Goal: Information Seeking & Learning: Learn about a topic

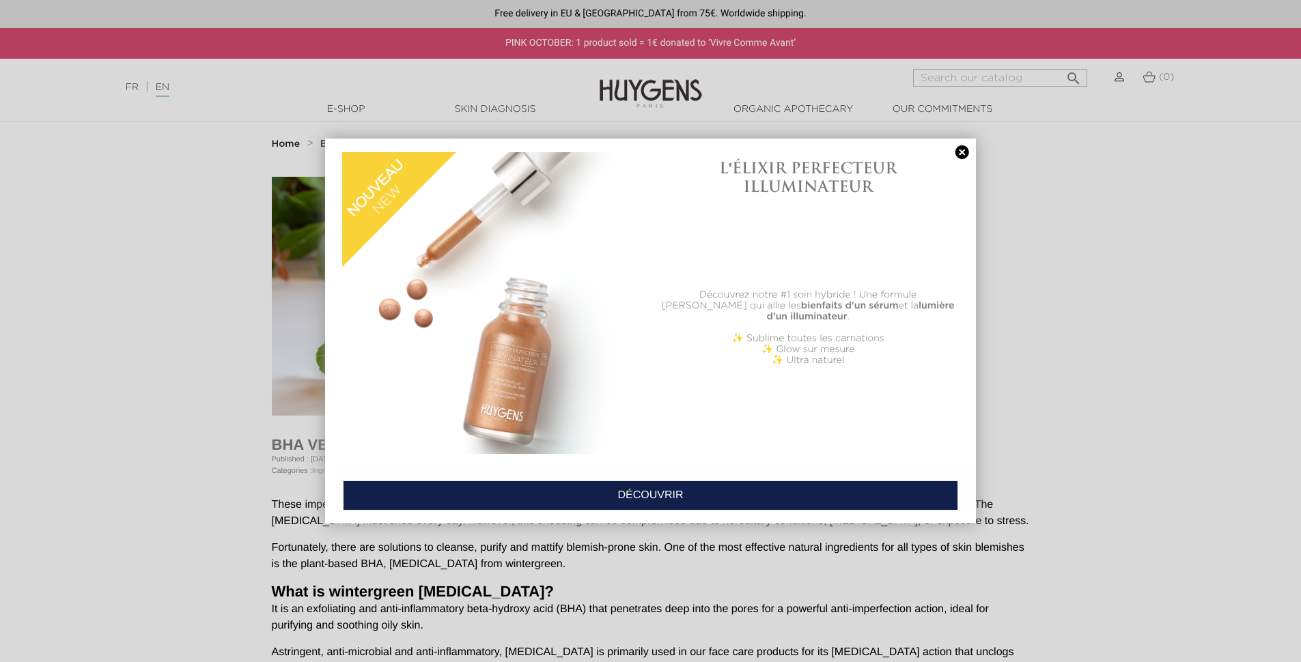
click at [960, 151] on link at bounding box center [961, 152] width 19 height 14
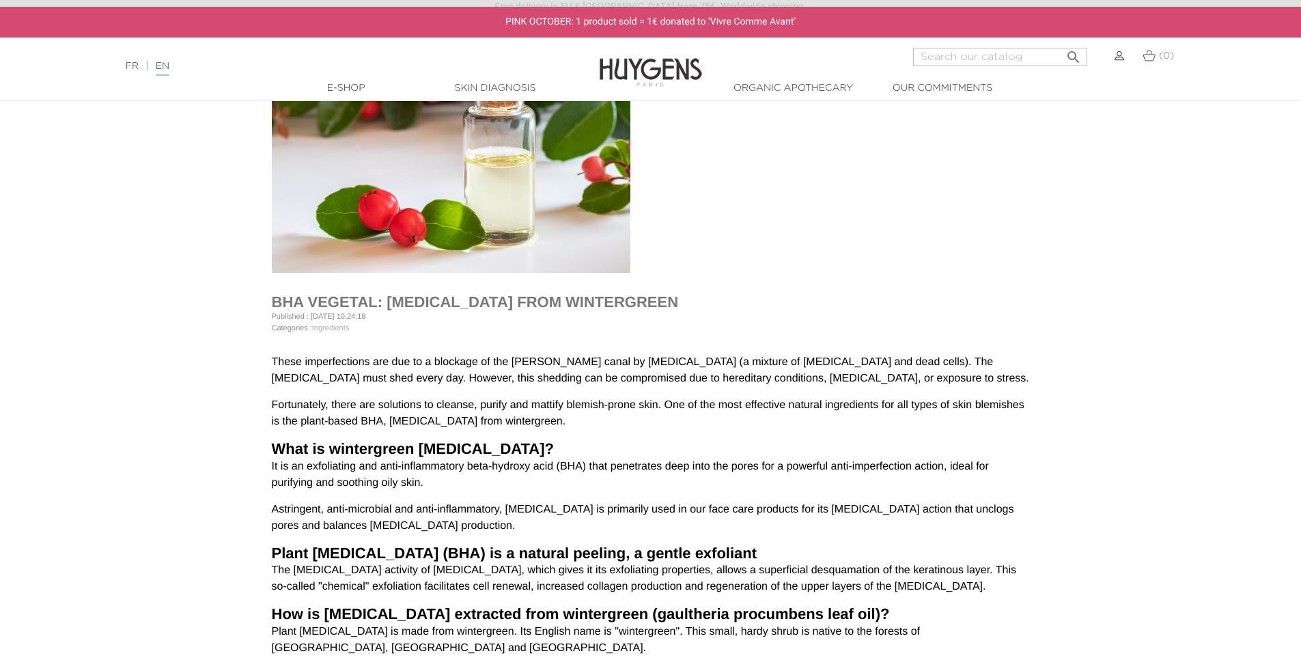
scroll to position [150, 0]
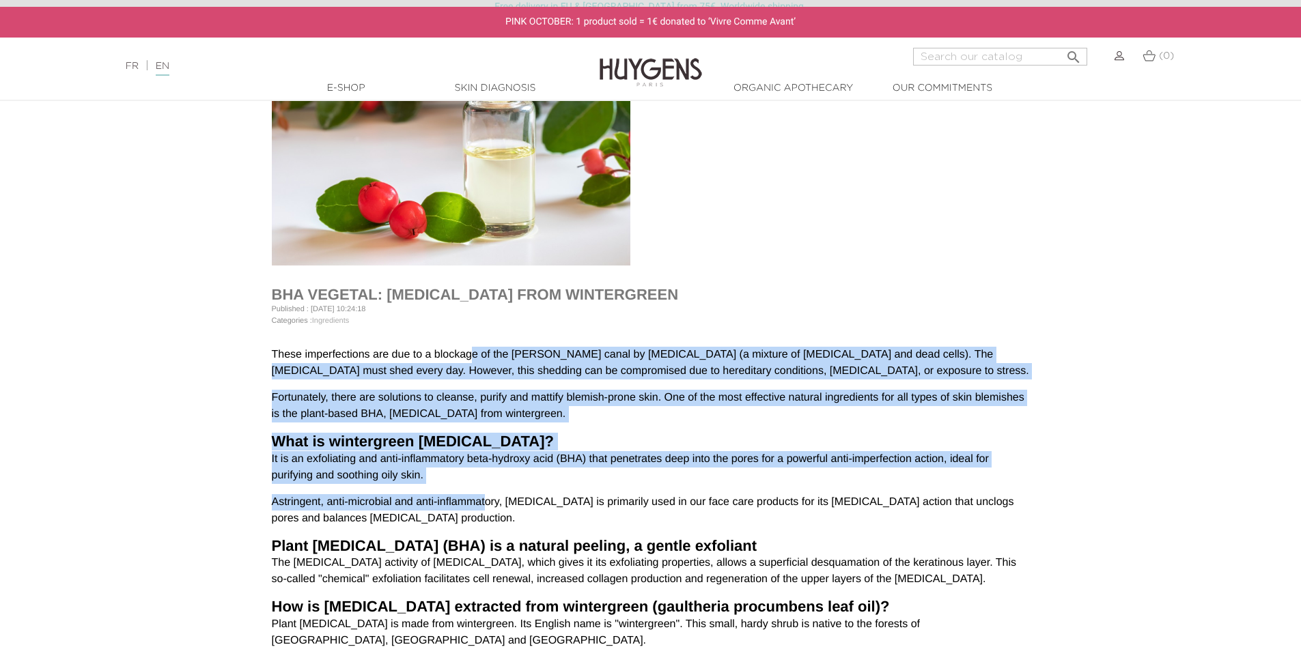
drag, startPoint x: 472, startPoint y: 358, endPoint x: 483, endPoint y: 511, distance: 154.0
click at [484, 510] on div "These imperfections are due to a blockage of the [PERSON_NAME] canal by [MEDICA…" at bounding box center [651, 669] width 758 height 645
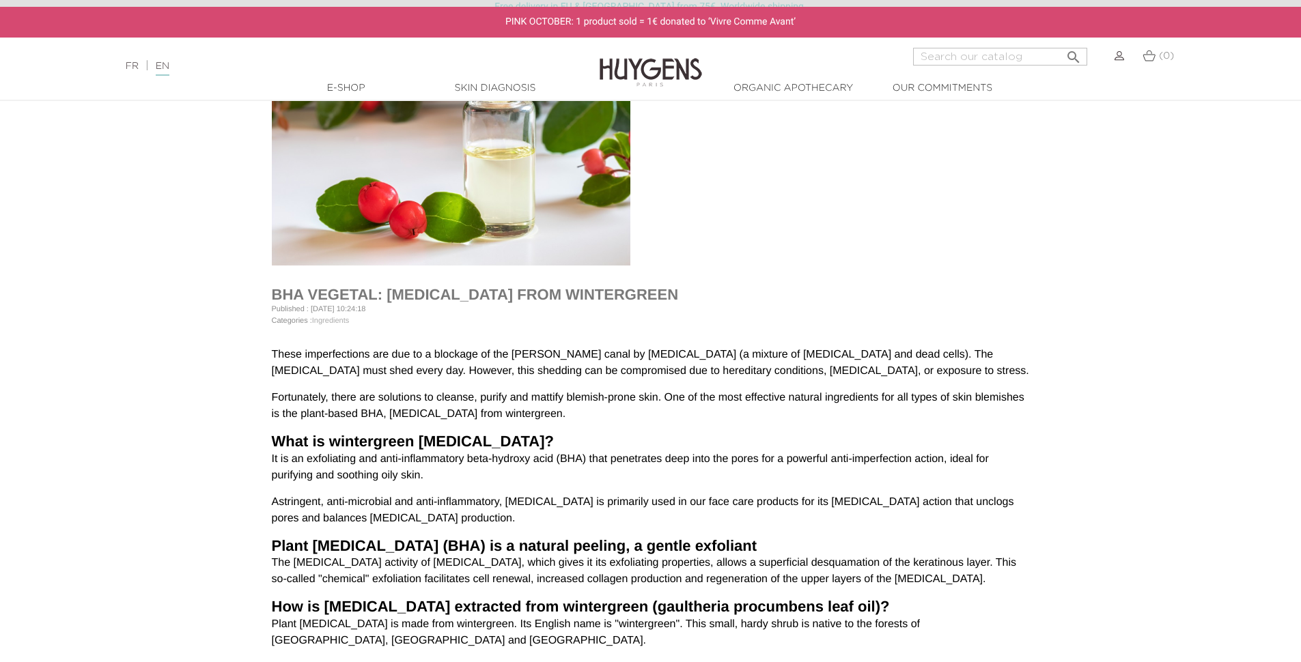
click at [483, 513] on p "Astringent, anti-microbial and anti-inflammatory, [MEDICAL_DATA] is primarily u…" at bounding box center [651, 510] width 758 height 33
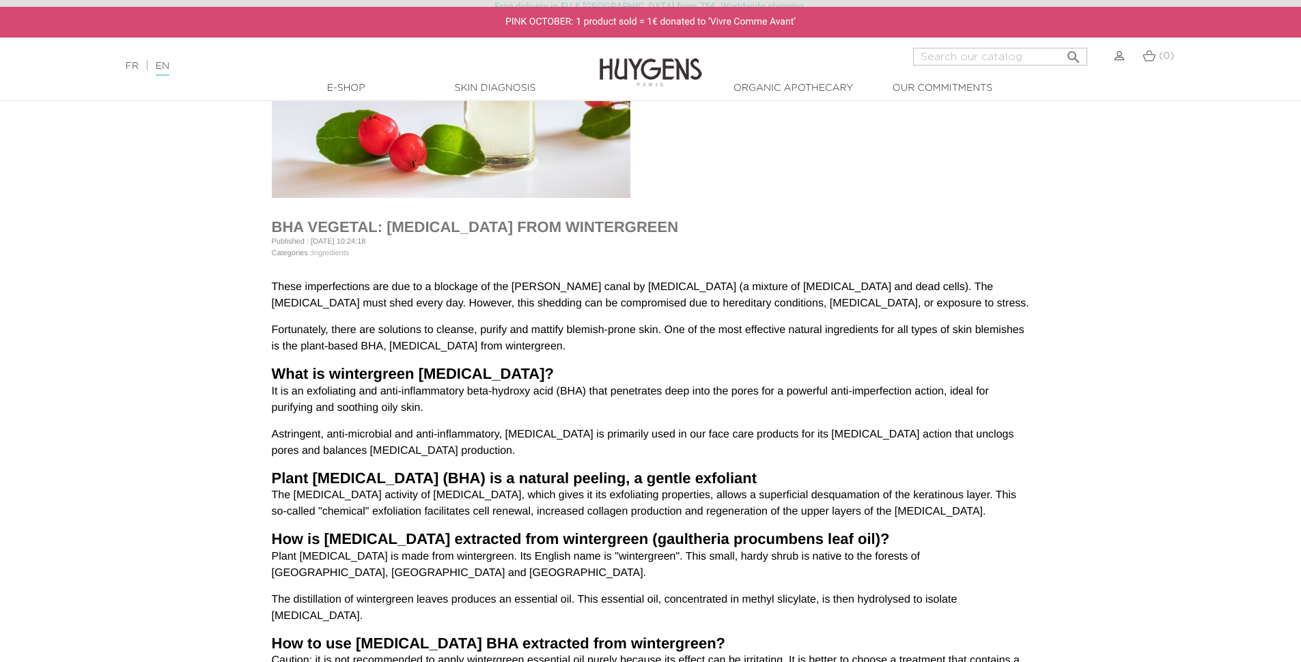
scroll to position [221, 0]
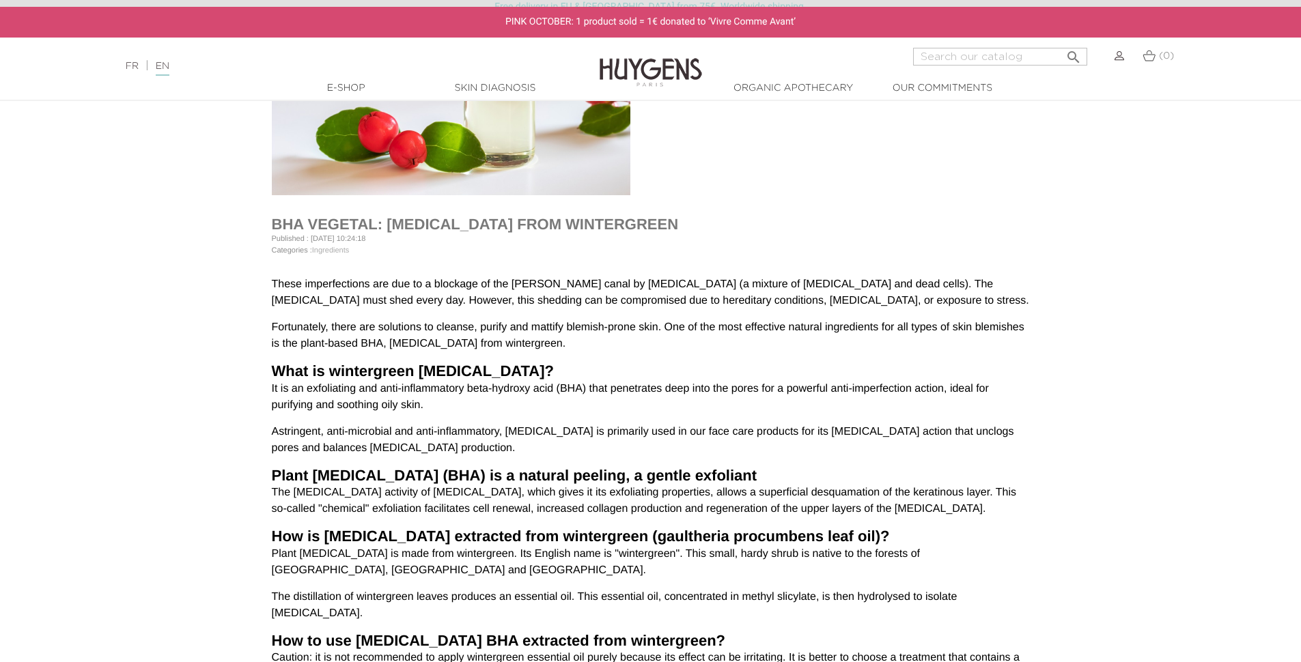
drag, startPoint x: 424, startPoint y: 452, endPoint x: 423, endPoint y: 445, distance: 6.9
click at [424, 451] on p "Astringent, anti-microbial and anti-inflammatory, [MEDICAL_DATA] is primarily u…" at bounding box center [651, 440] width 758 height 33
click at [418, 406] on p "It is an exfoliating and anti-inflammatory beta-hydroxy acid (BHA) that penetra…" at bounding box center [651, 397] width 758 height 33
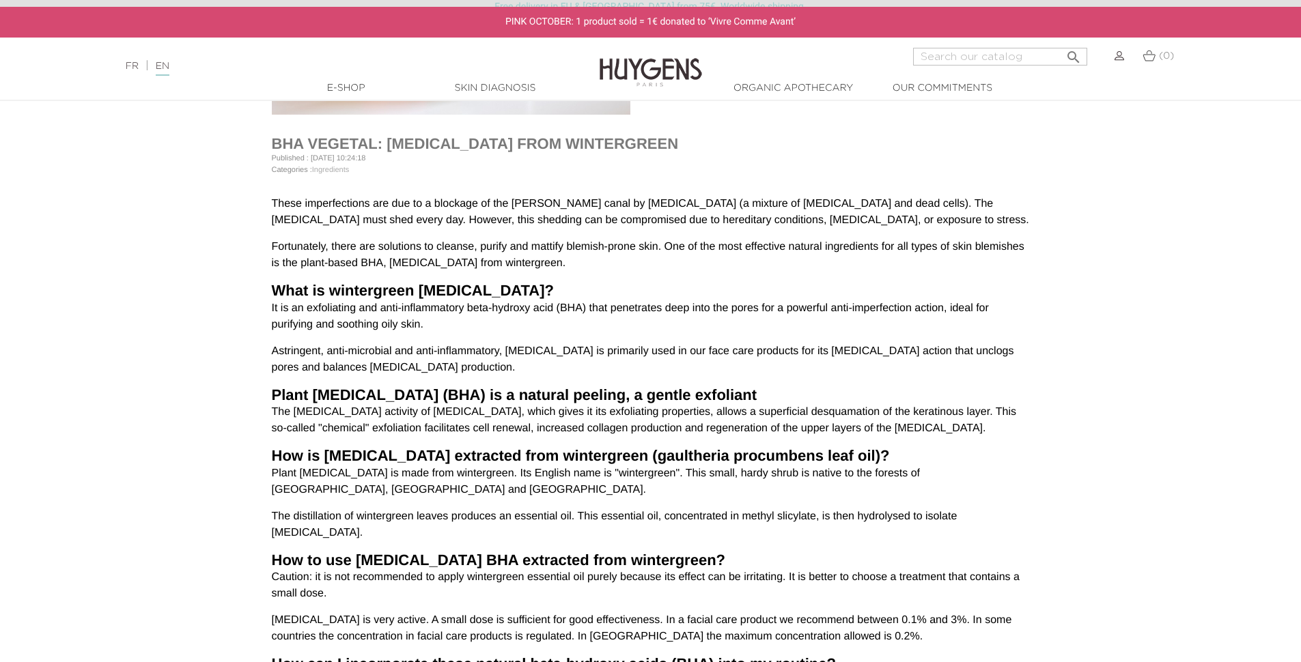
scroll to position [304, 0]
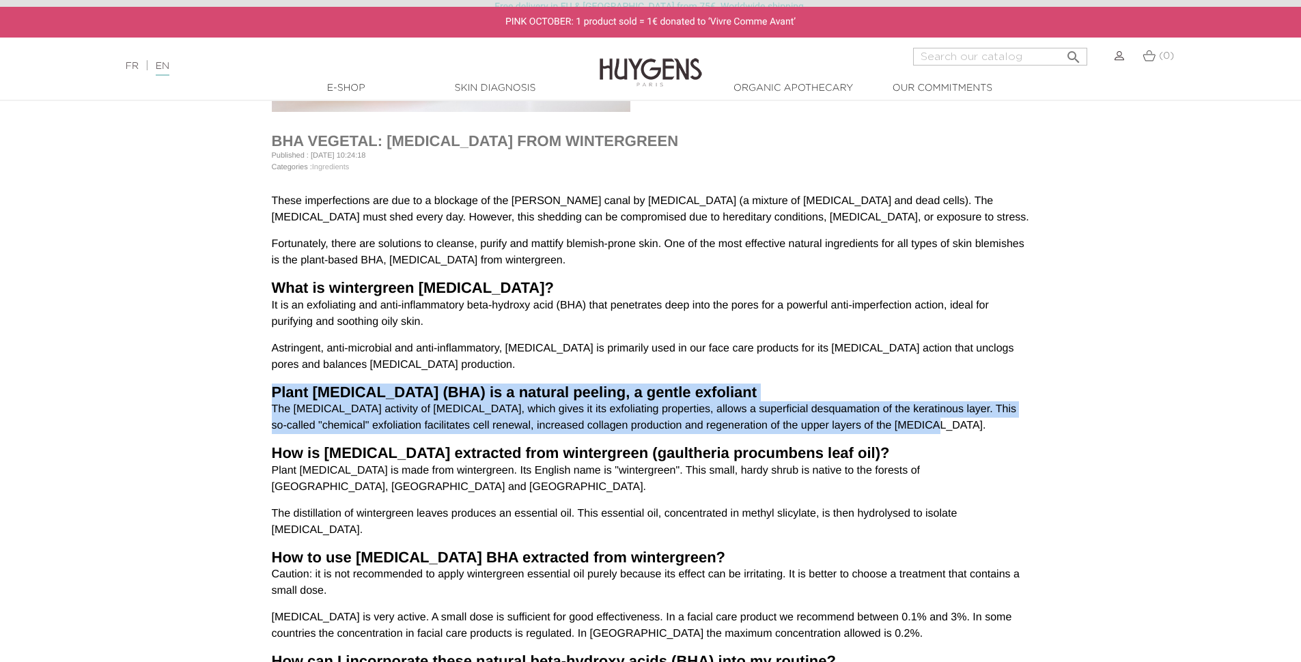
drag, startPoint x: 268, startPoint y: 390, endPoint x: 933, endPoint y: 422, distance: 665.8
click at [933, 422] on div "BHA VEGETAL: [MEDICAL_DATA] FROM WINTERGREEN Published : [DATE] 10:24:18 Catego…" at bounding box center [650, 507] width 778 height 1269
click at [933, 422] on p "The [MEDICAL_DATA] activity of [MEDICAL_DATA], which gives it its exfoliating p…" at bounding box center [651, 417] width 758 height 33
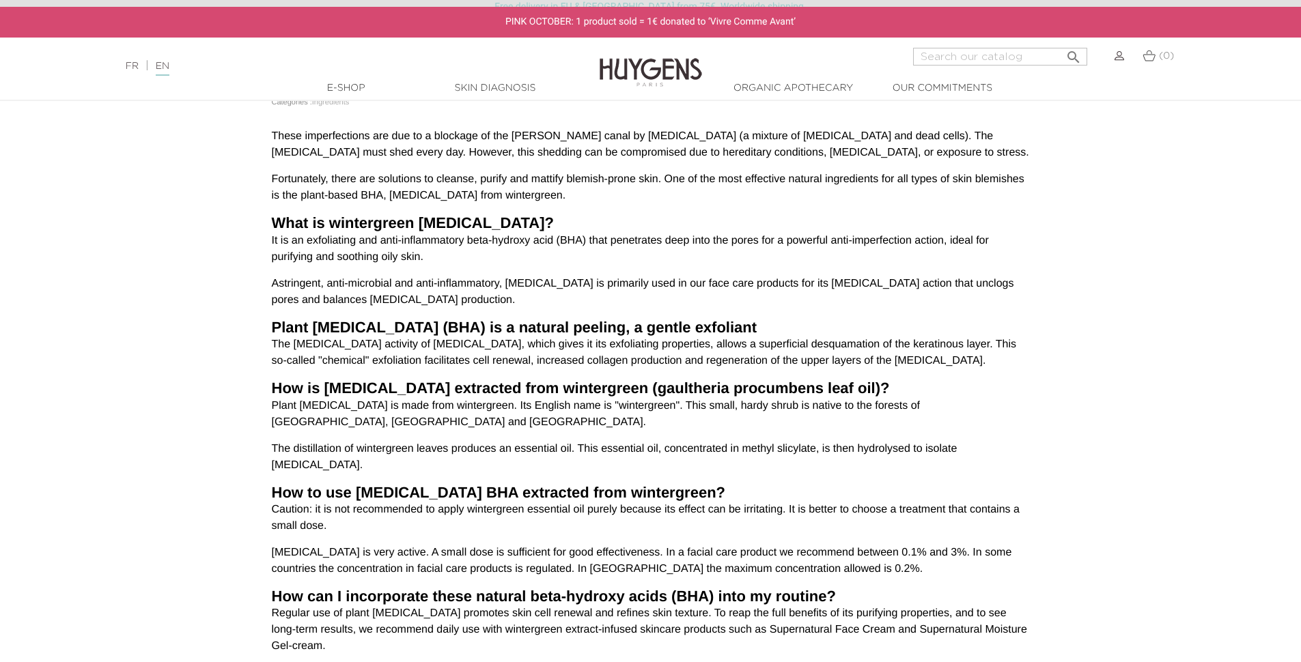
scroll to position [372, 0]
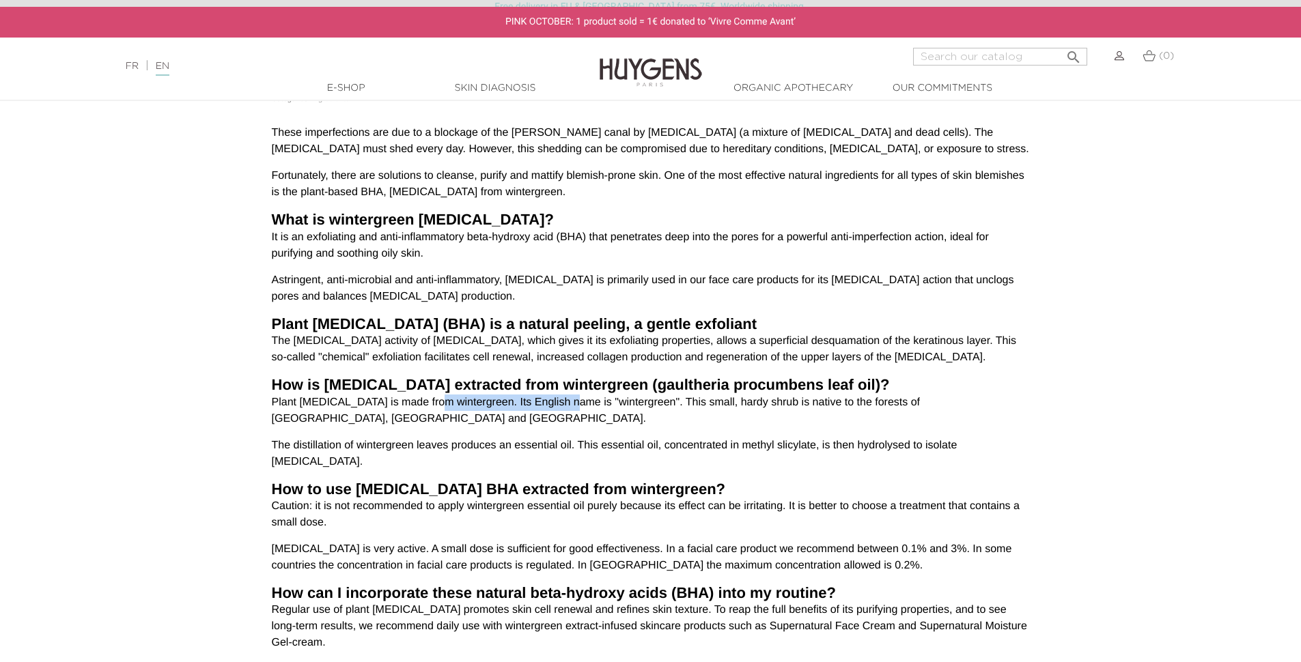
drag, startPoint x: 416, startPoint y: 401, endPoint x: 554, endPoint y: 399, distance: 137.2
click at [554, 399] on p "Plant [MEDICAL_DATA] is made from wintergreen. Its English name is "wintergreen…" at bounding box center [651, 411] width 758 height 33
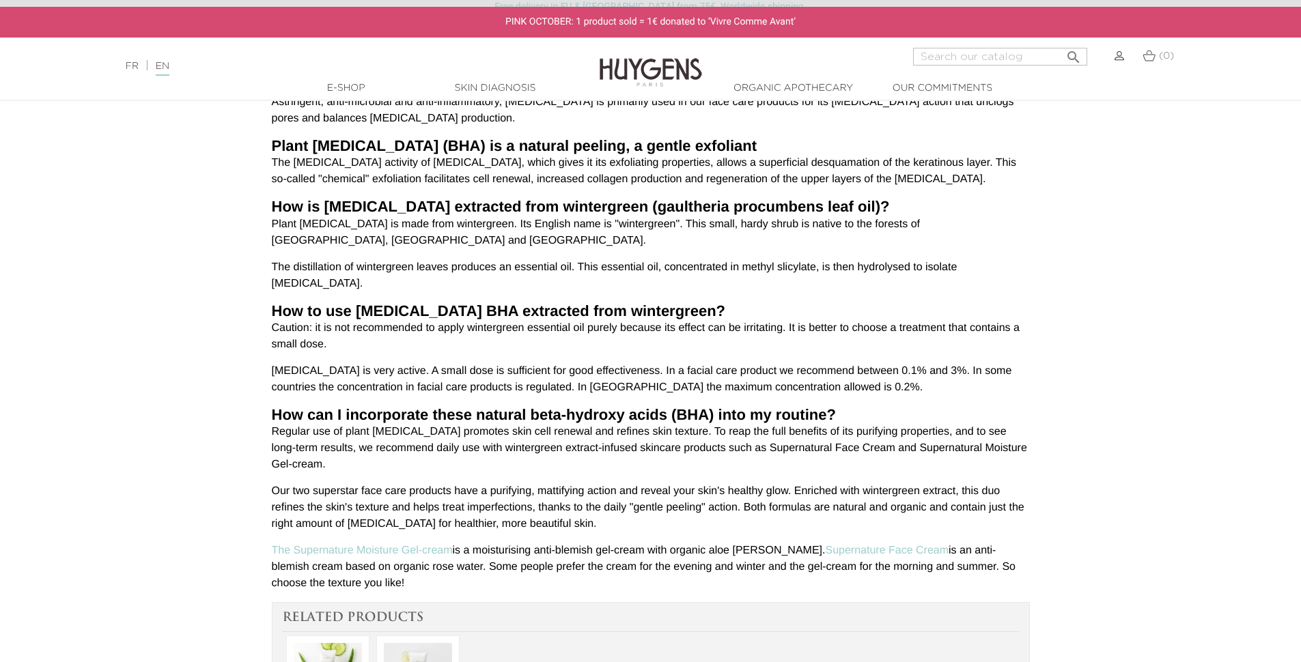
scroll to position [551, 0]
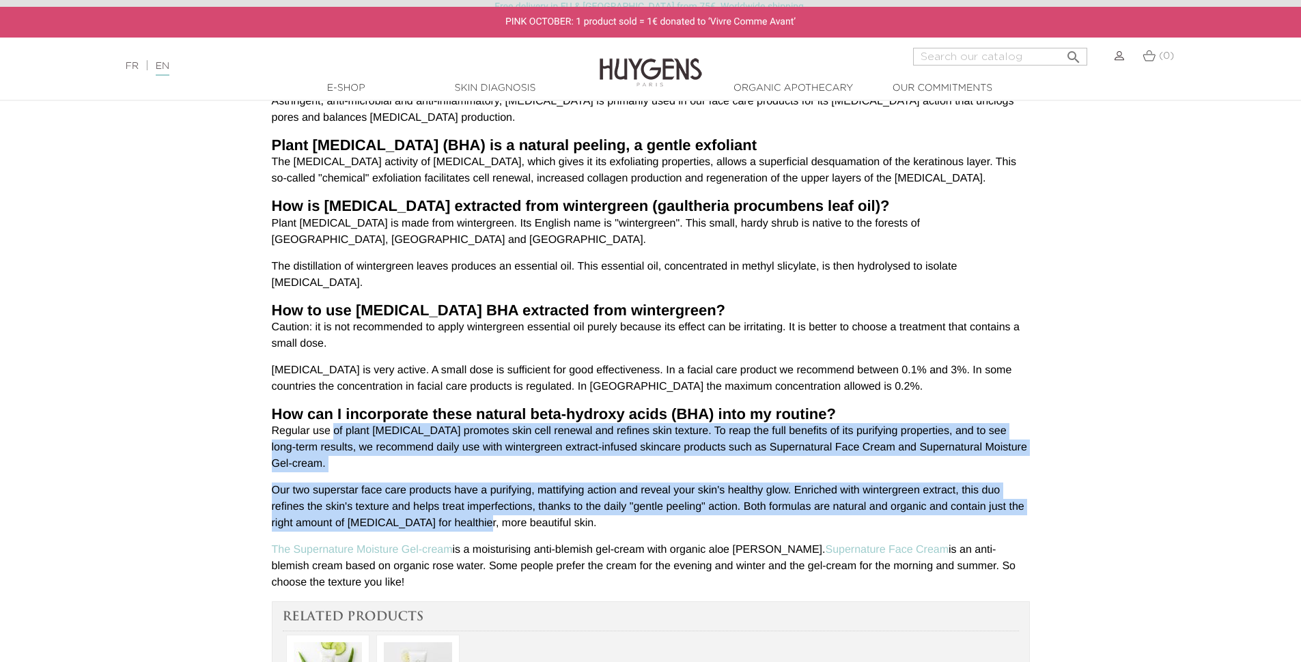
drag, startPoint x: 334, startPoint y: 414, endPoint x: 462, endPoint y: 506, distance: 158.0
click at [462, 506] on div "These imperfections are due to a blockage of the [PERSON_NAME] canal by [MEDICA…" at bounding box center [651, 268] width 758 height 645
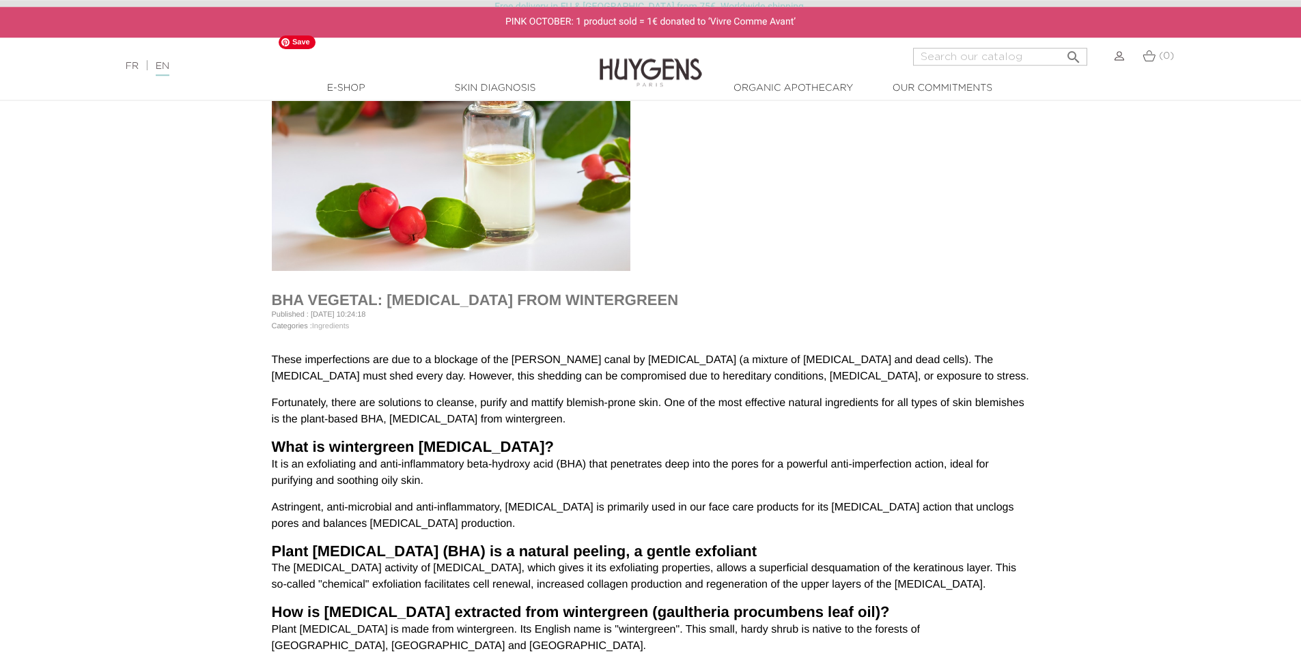
scroll to position [145, 0]
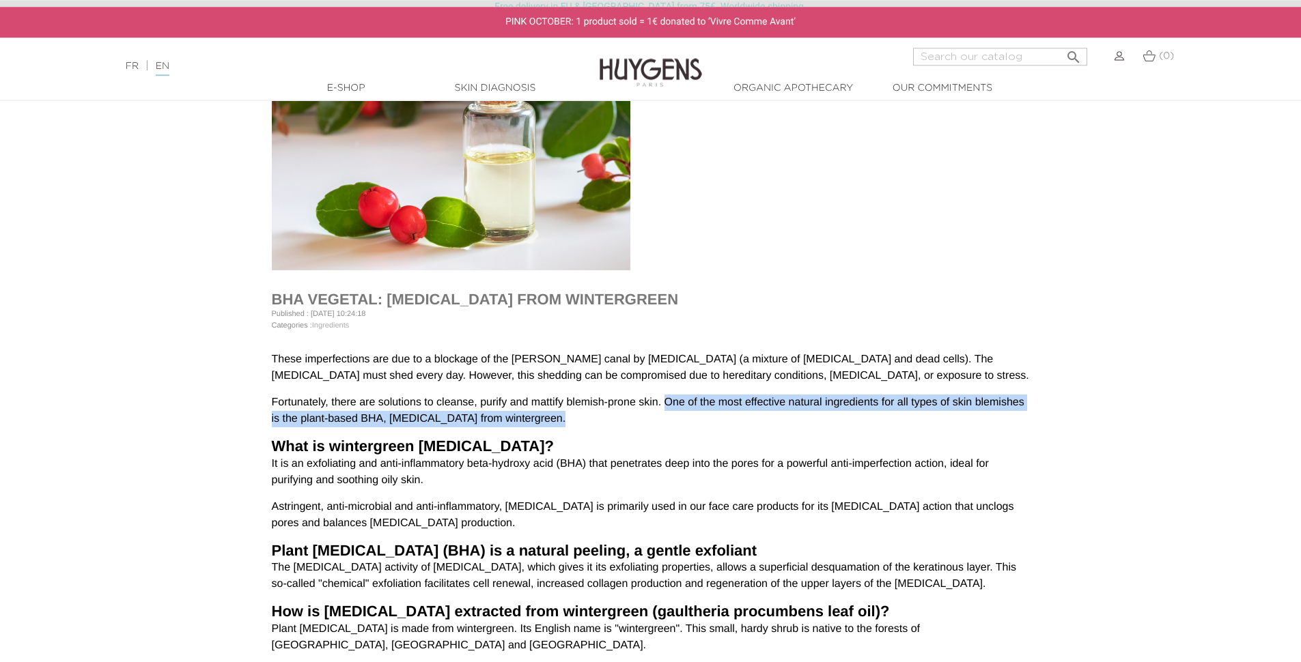
drag, startPoint x: 571, startPoint y: 423, endPoint x: 666, endPoint y: 402, distance: 97.8
click at [666, 402] on p "Fortunately, there are solutions to cleanse, purify and mattify blemish-prone s…" at bounding box center [651, 411] width 758 height 33
copy p "One of the most effective natural ingredients for all types of skin blemishes i…"
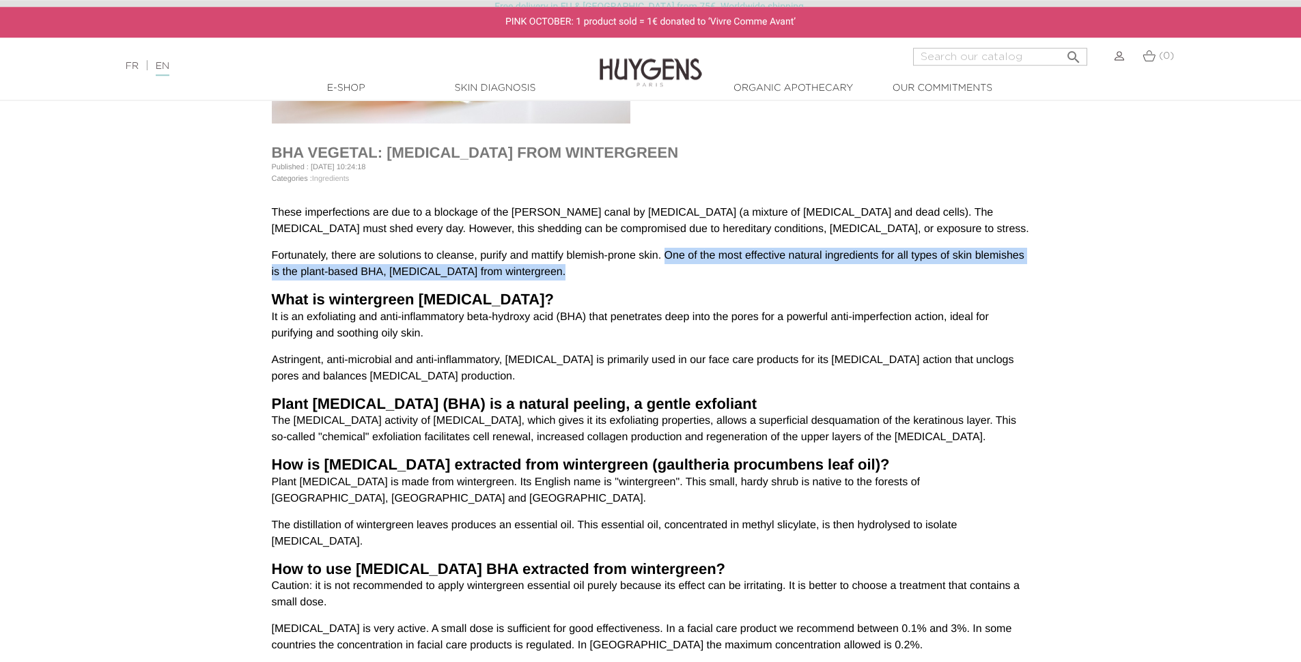
scroll to position [294, 0]
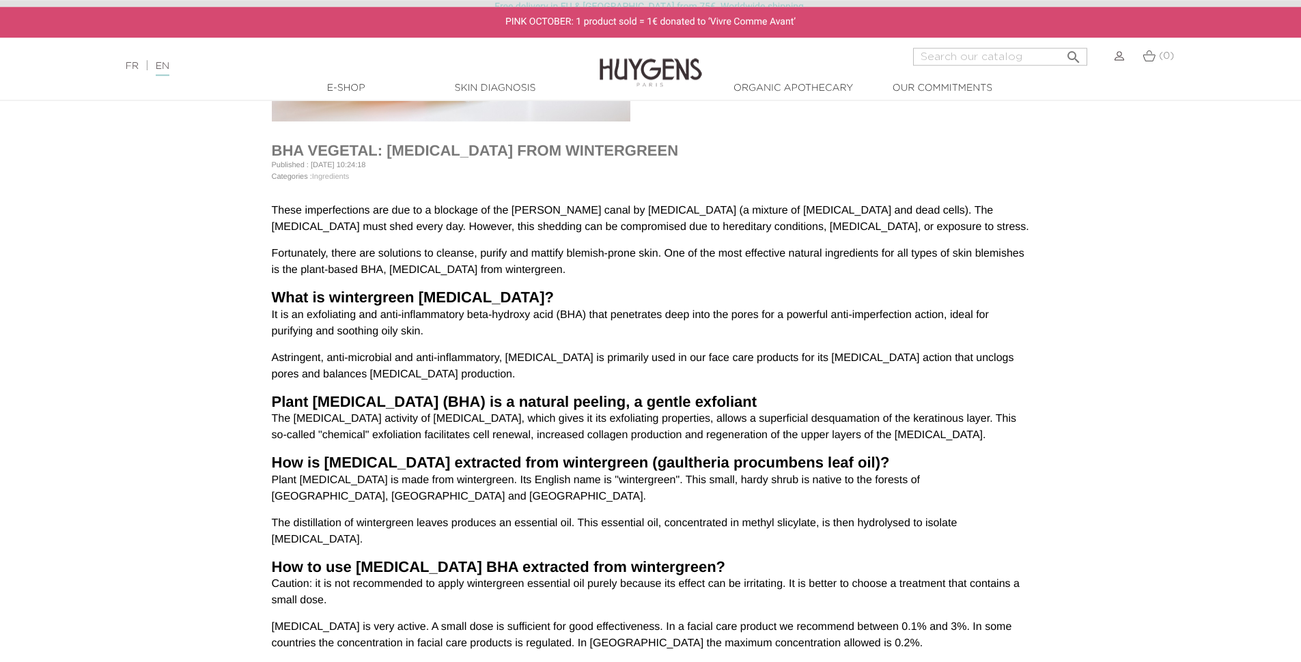
click at [388, 370] on p "Astringent, anti-microbial and anti-inflammatory, [MEDICAL_DATA] is primarily u…" at bounding box center [651, 366] width 758 height 33
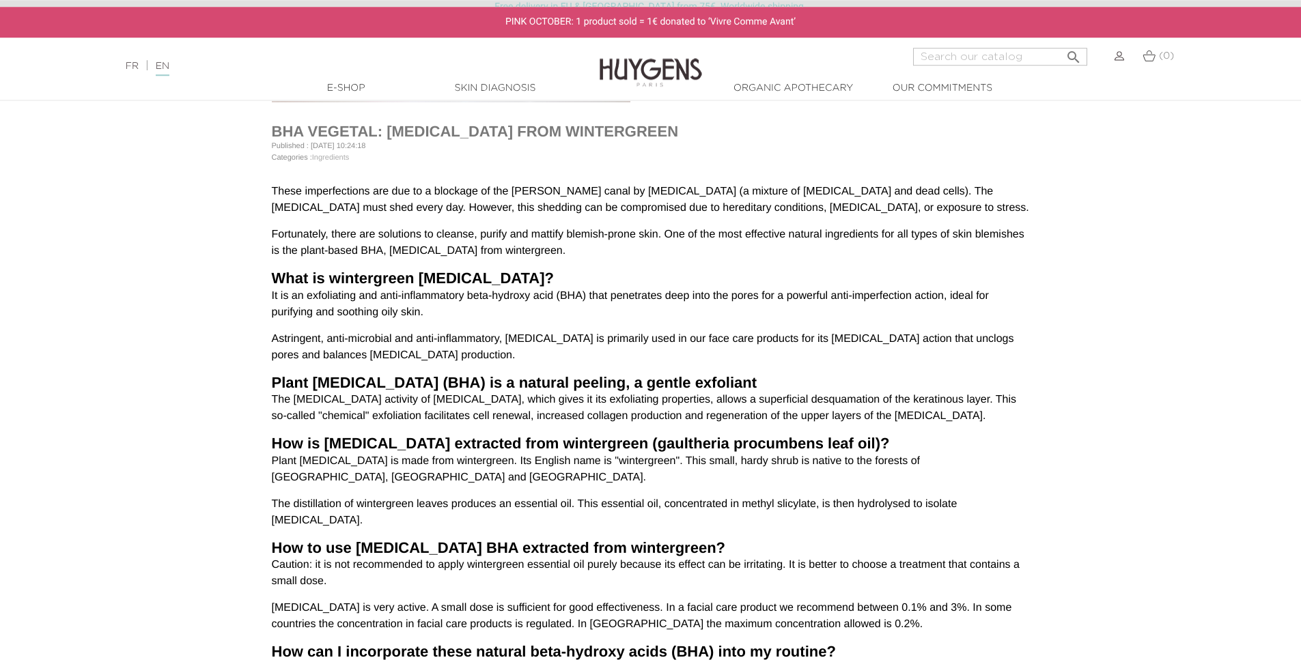
scroll to position [314, 0]
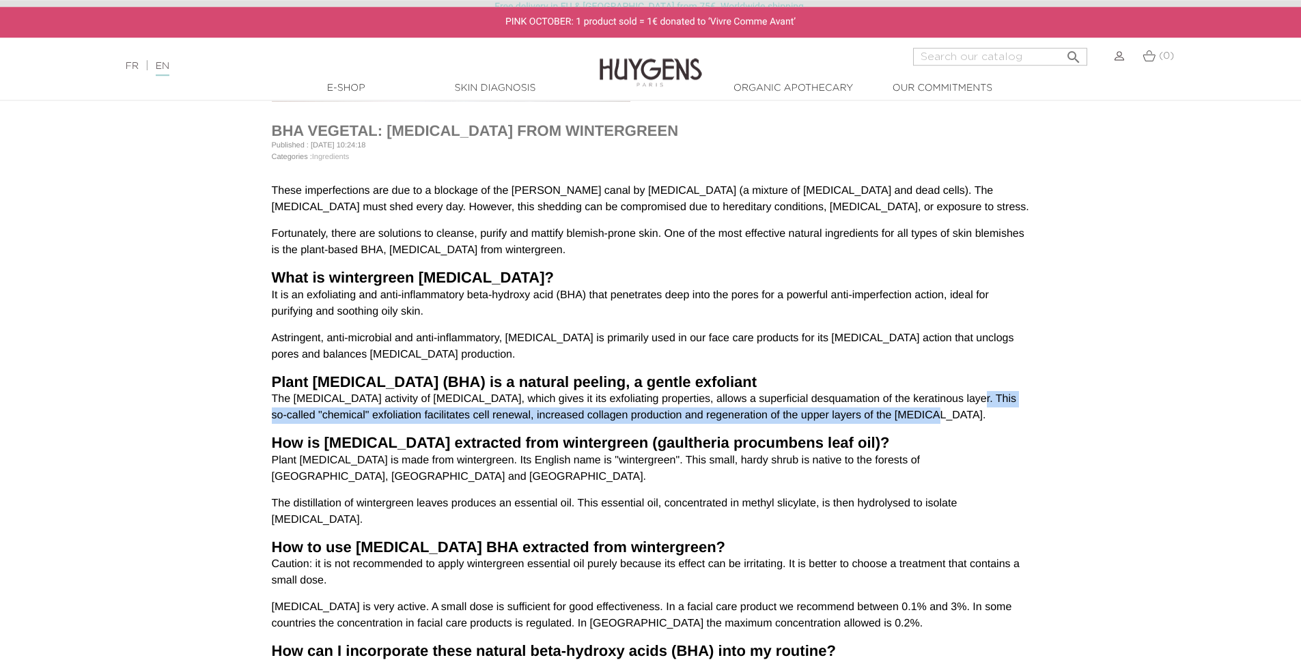
drag, startPoint x: 930, startPoint y: 399, endPoint x: 934, endPoint y: 412, distance: 14.3
click at [934, 412] on p "The [MEDICAL_DATA] activity of [MEDICAL_DATA], which gives it its exfoliating p…" at bounding box center [651, 407] width 758 height 33
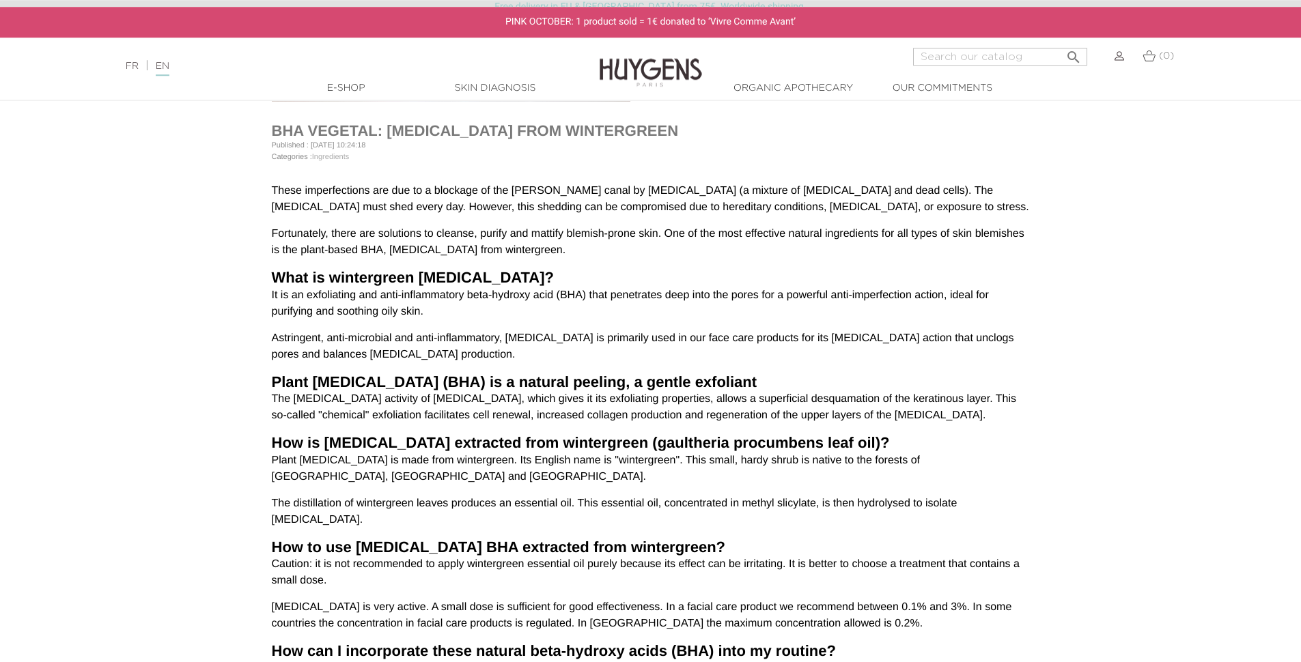
click at [934, 412] on p "The [MEDICAL_DATA] activity of [MEDICAL_DATA], which gives it its exfoliating p…" at bounding box center [651, 407] width 758 height 33
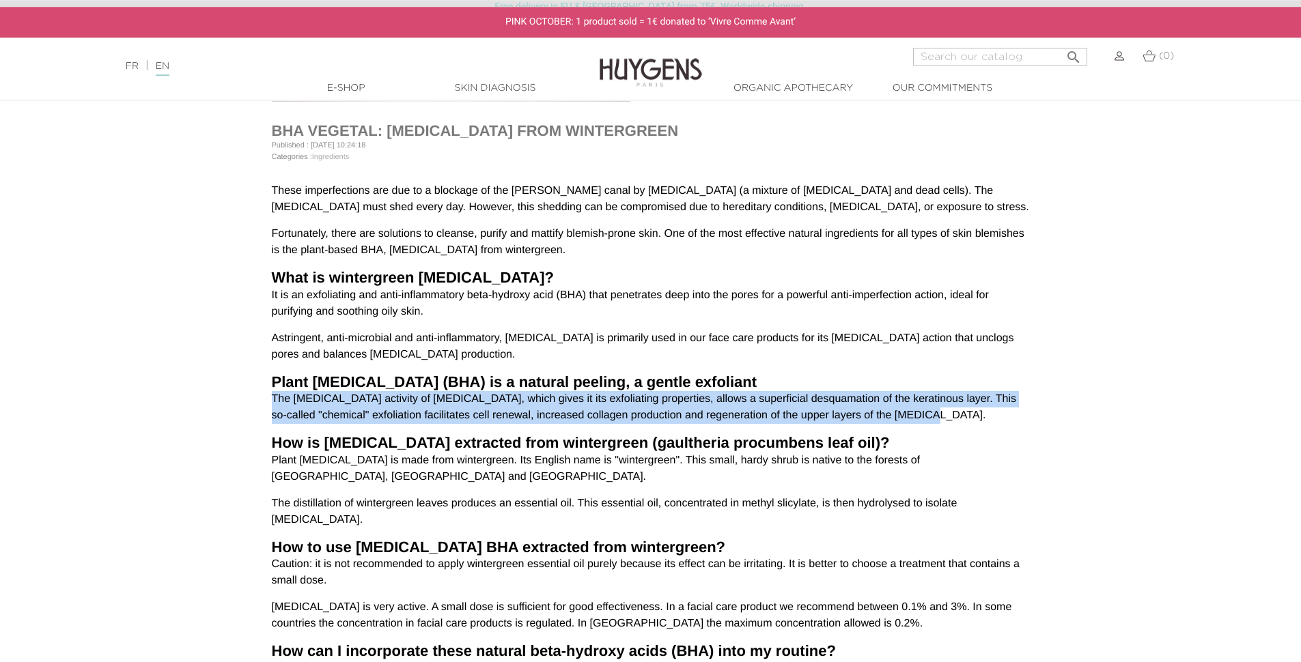
drag, startPoint x: 903, startPoint y: 416, endPoint x: 225, endPoint y: 395, distance: 677.6
click at [225, 395] on div "BHA VEGETAL: [MEDICAL_DATA] FROM WINTERGREEN Published : [DATE] 10:24:18 Catego…" at bounding box center [650, 664] width 1301 height 1602
copy p "The [MEDICAL_DATA] activity of [MEDICAL_DATA], which gives it its exfoliating p…"
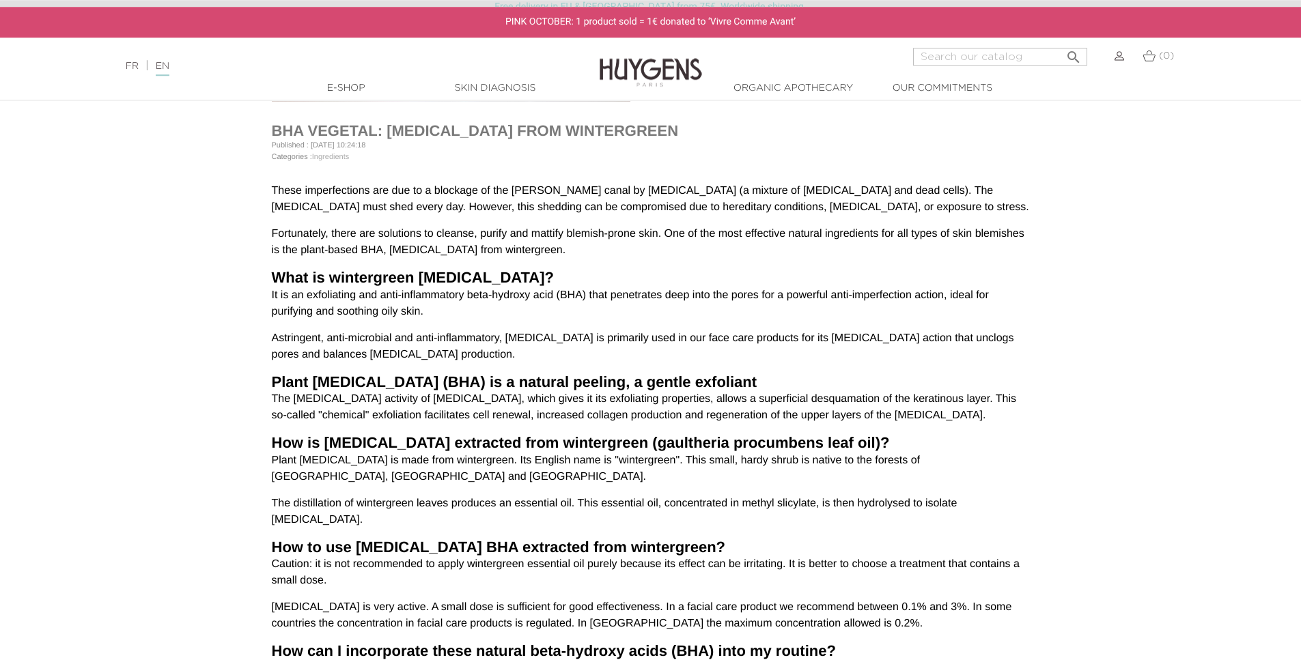
click at [364, 465] on p "Plant [MEDICAL_DATA] is made from wintergreen. Its English name is "wintergreen…" at bounding box center [651, 469] width 758 height 33
